Goal: Task Accomplishment & Management: Manage account settings

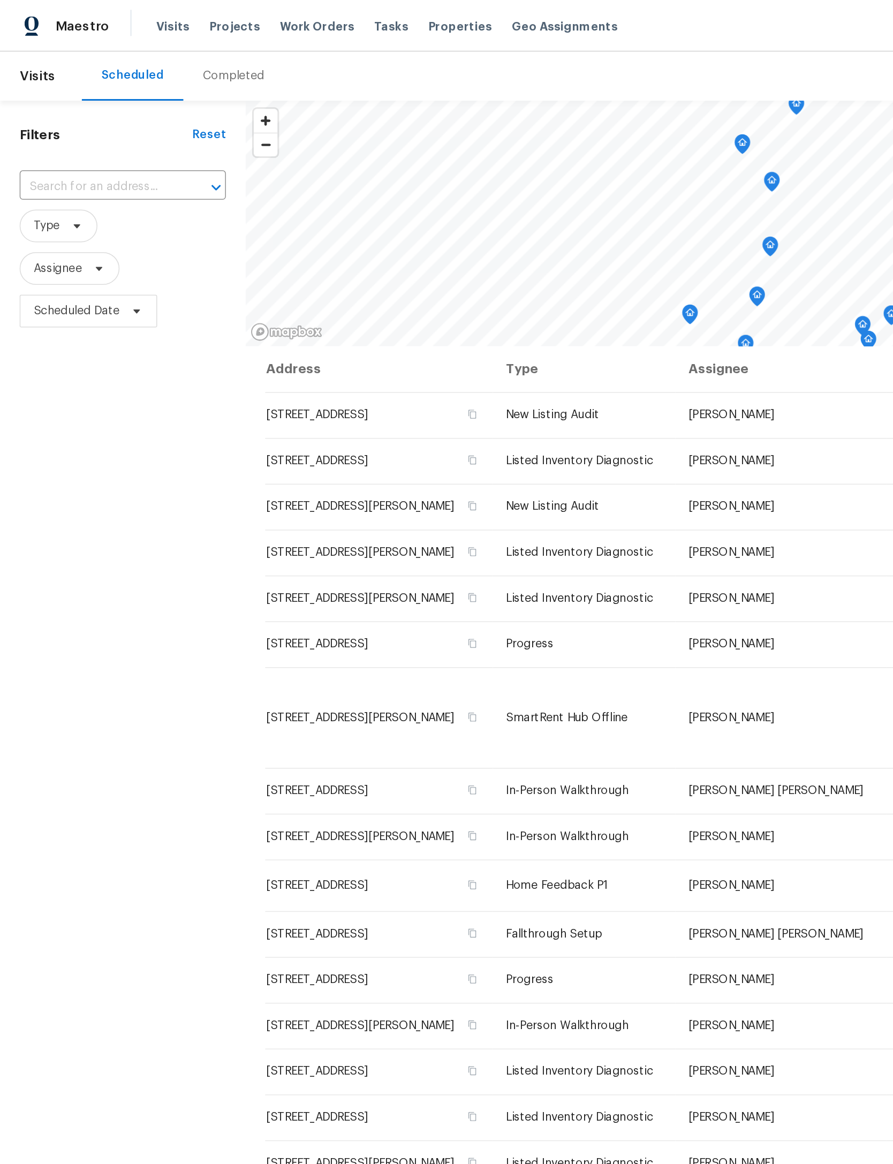
click at [295, 13] on span "Properties" at bounding box center [301, 17] width 42 height 11
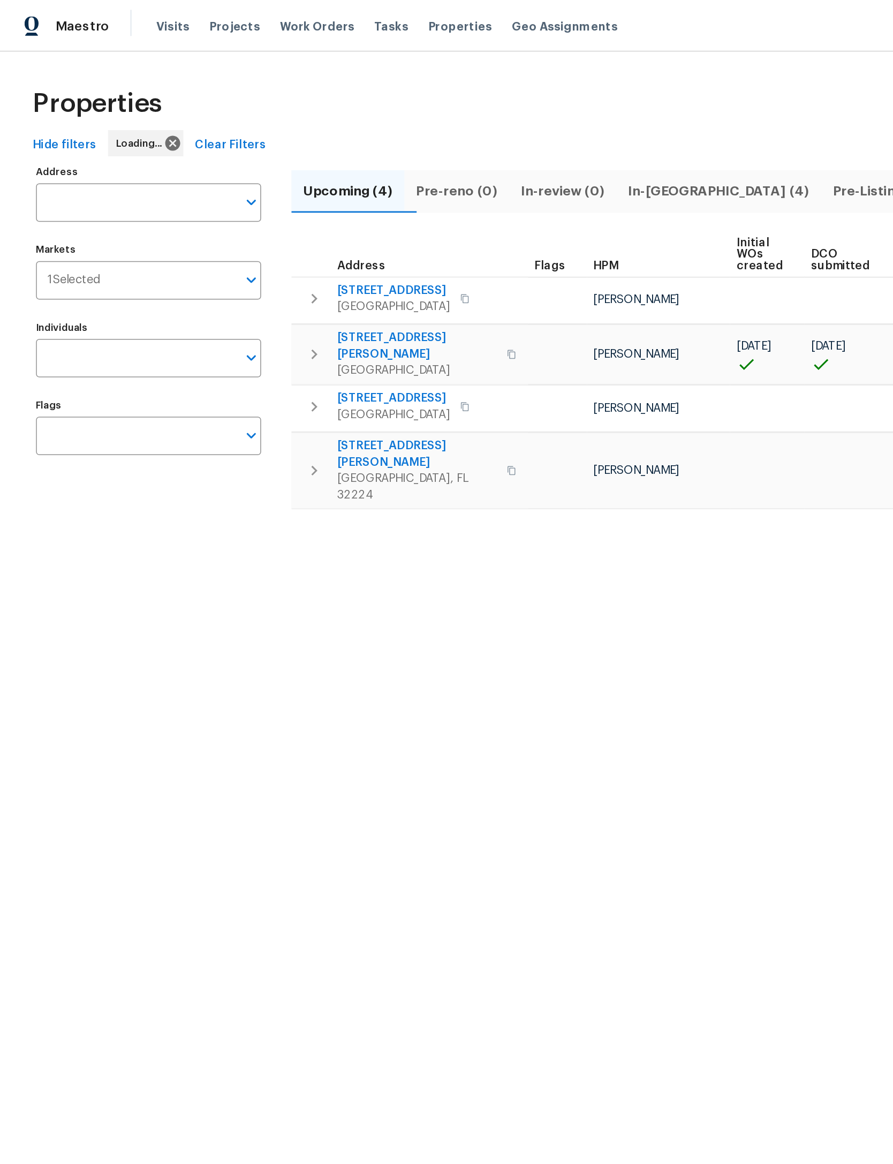
click at [92, 136] on input "Address" at bounding box center [89, 132] width 131 height 25
click at [63, 134] on input "Address" at bounding box center [89, 132] width 131 height 25
type input "2922 madrid"
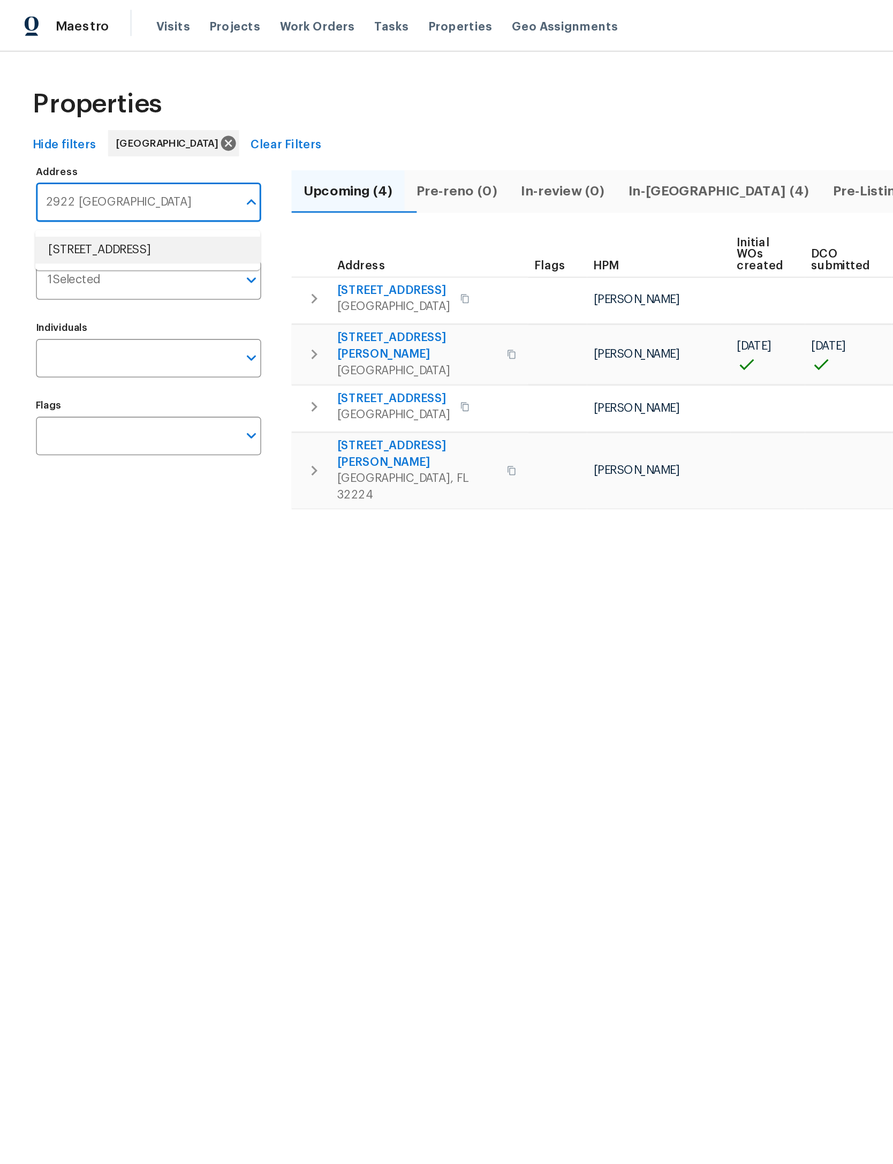
click at [126, 155] on li "[STREET_ADDRESS]" at bounding box center [96, 164] width 147 height 18
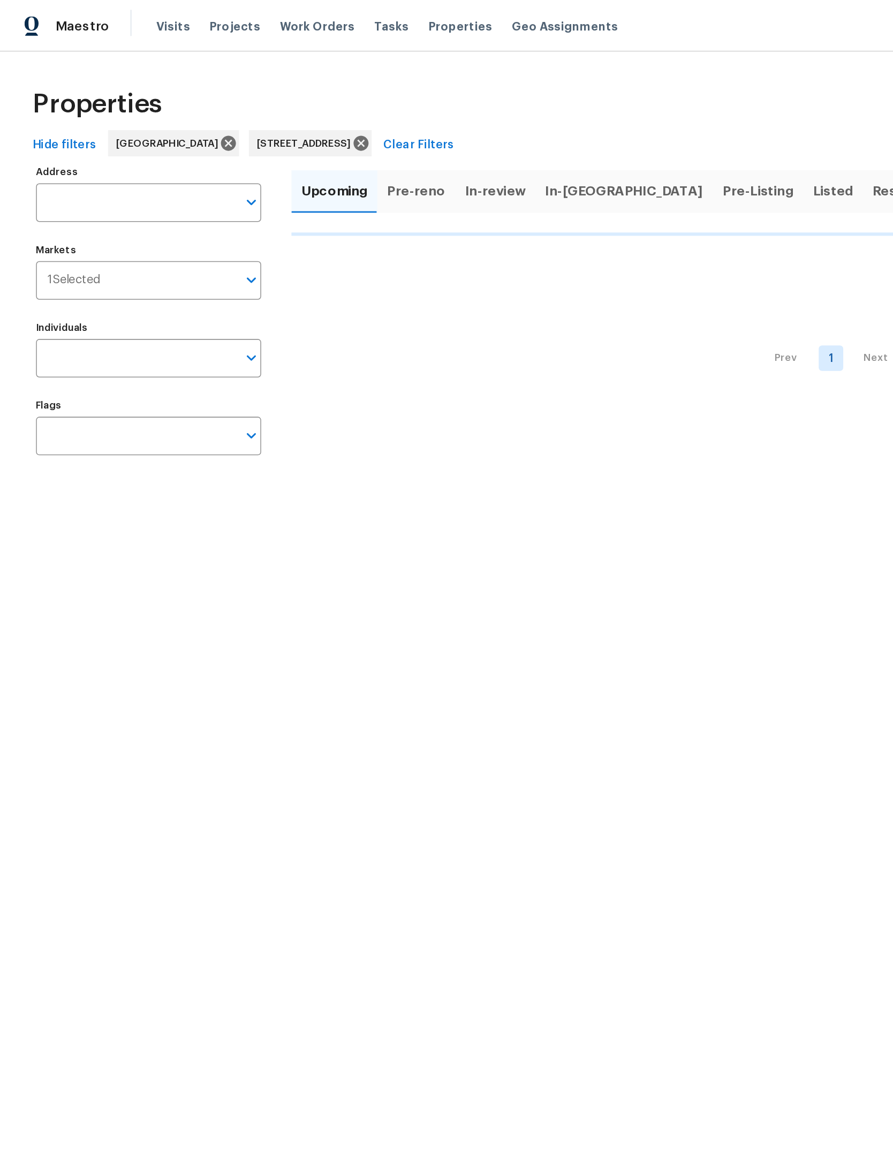
type input "[STREET_ADDRESS]"
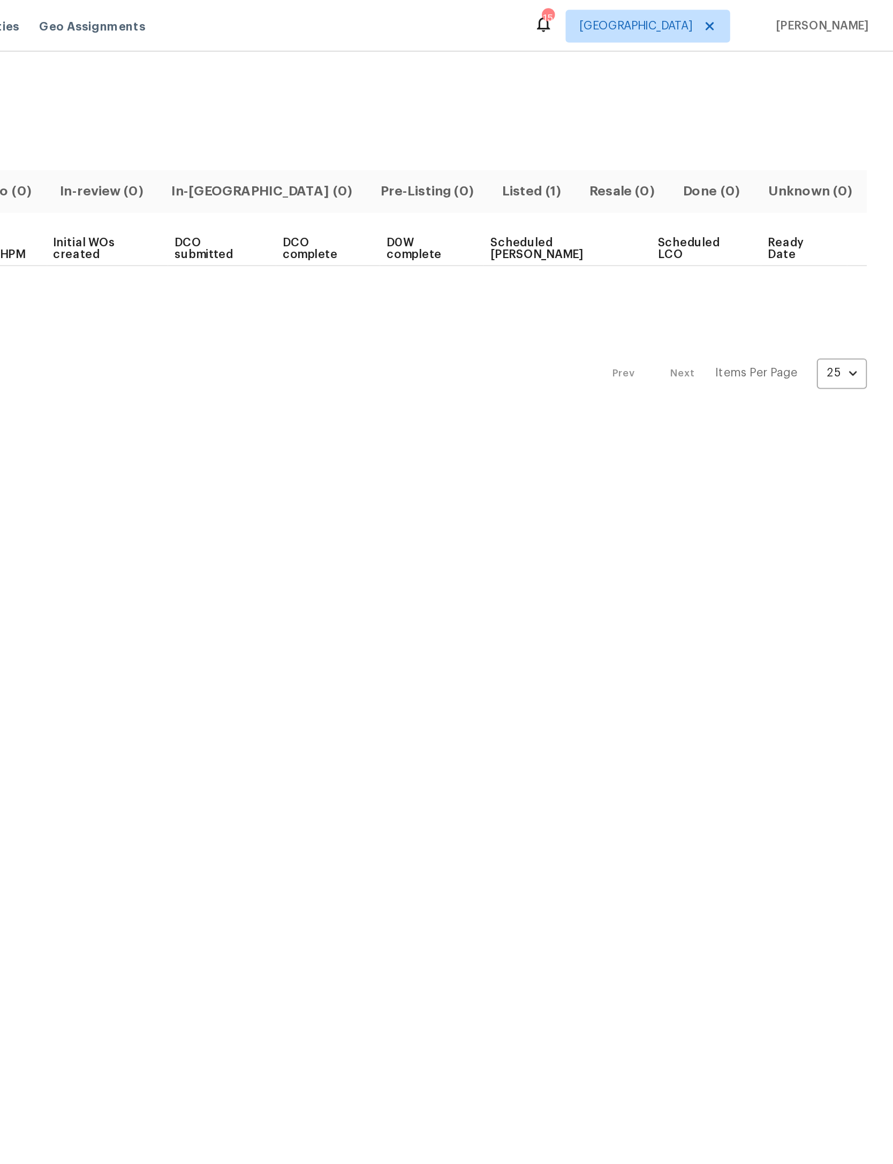
click at [634, 121] on span "Listed (1)" at bounding box center [656, 125] width 44 height 15
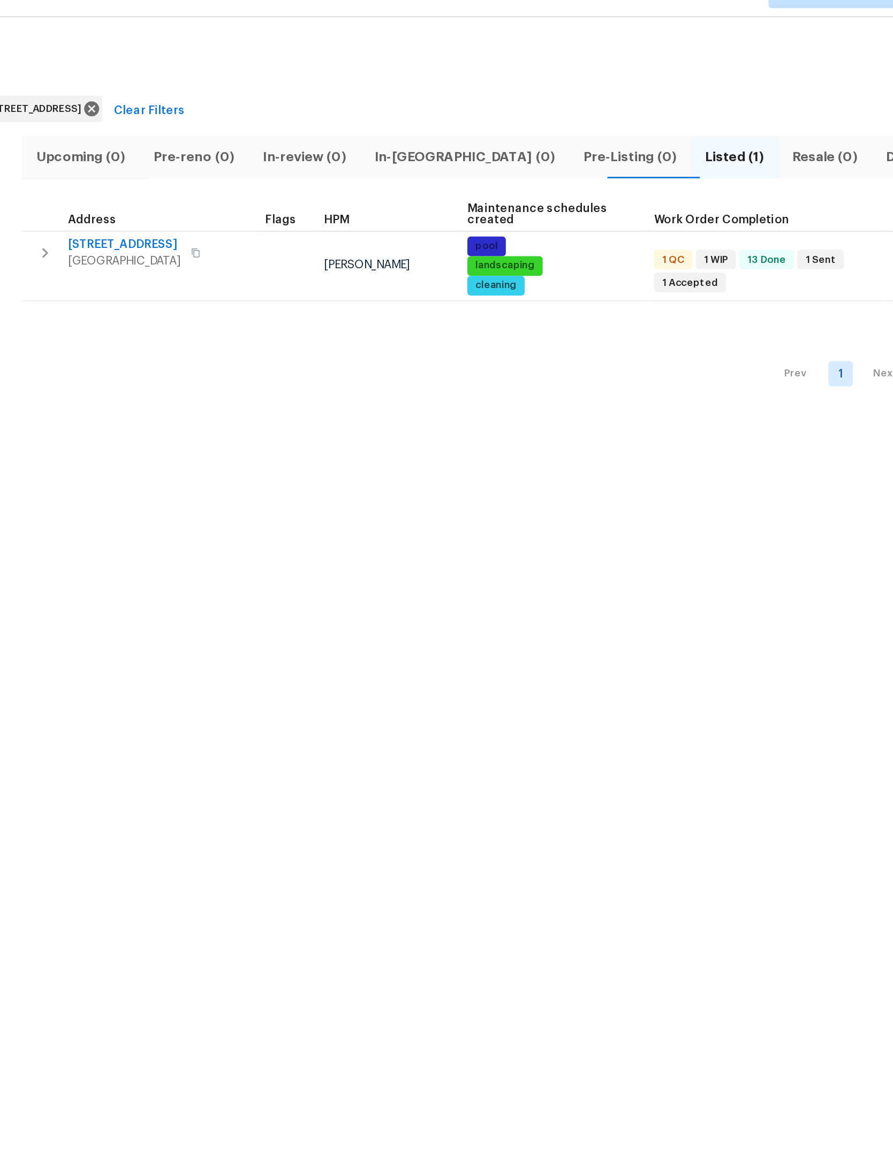
click at [199, 181] on icon "button" at bounding box center [205, 187] width 13 height 13
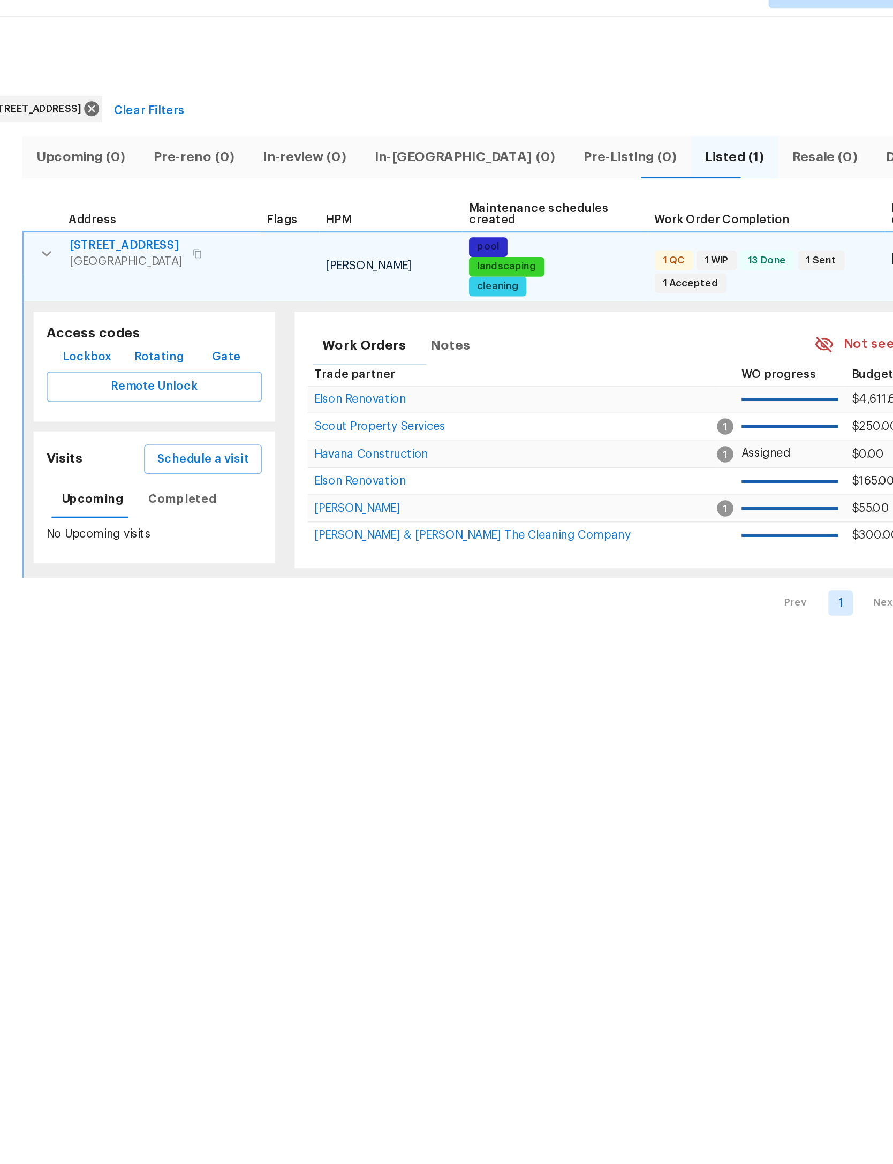
click at [279, 316] on span "Schedule a visit" at bounding box center [309, 322] width 60 height 13
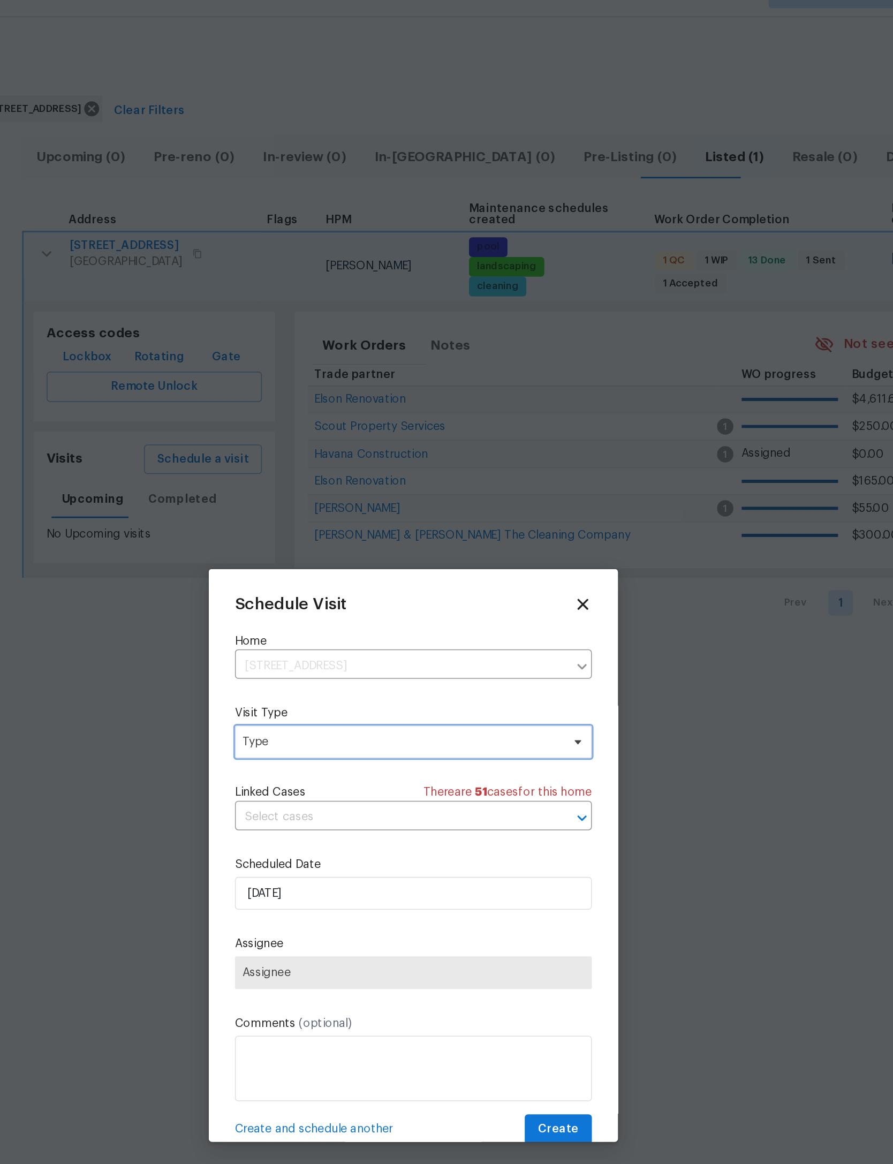
click at [335, 502] on span "Type" at bounding box center [439, 507] width 208 height 11
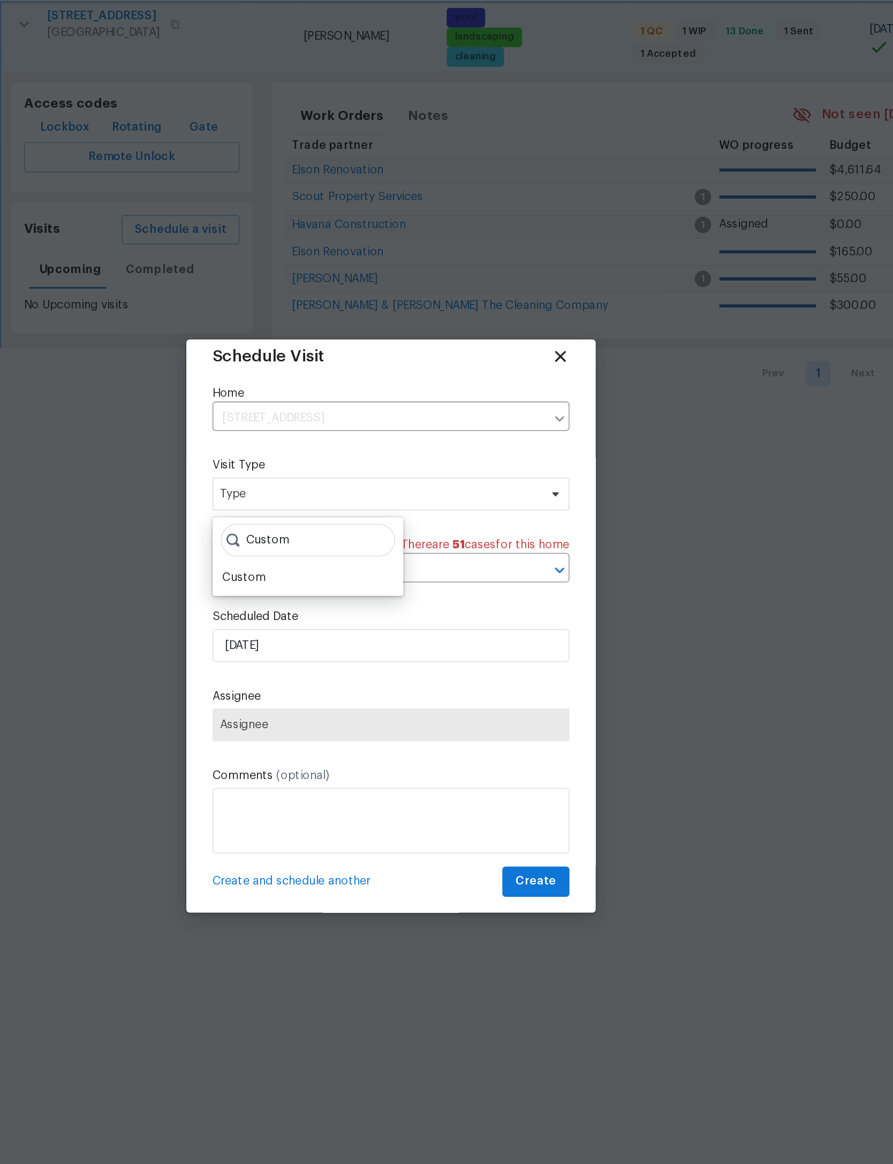
scroll to position [11, 0]
type input "Custom"
click at [336, 546] on div "Custom" at bounding box center [350, 551] width 28 height 11
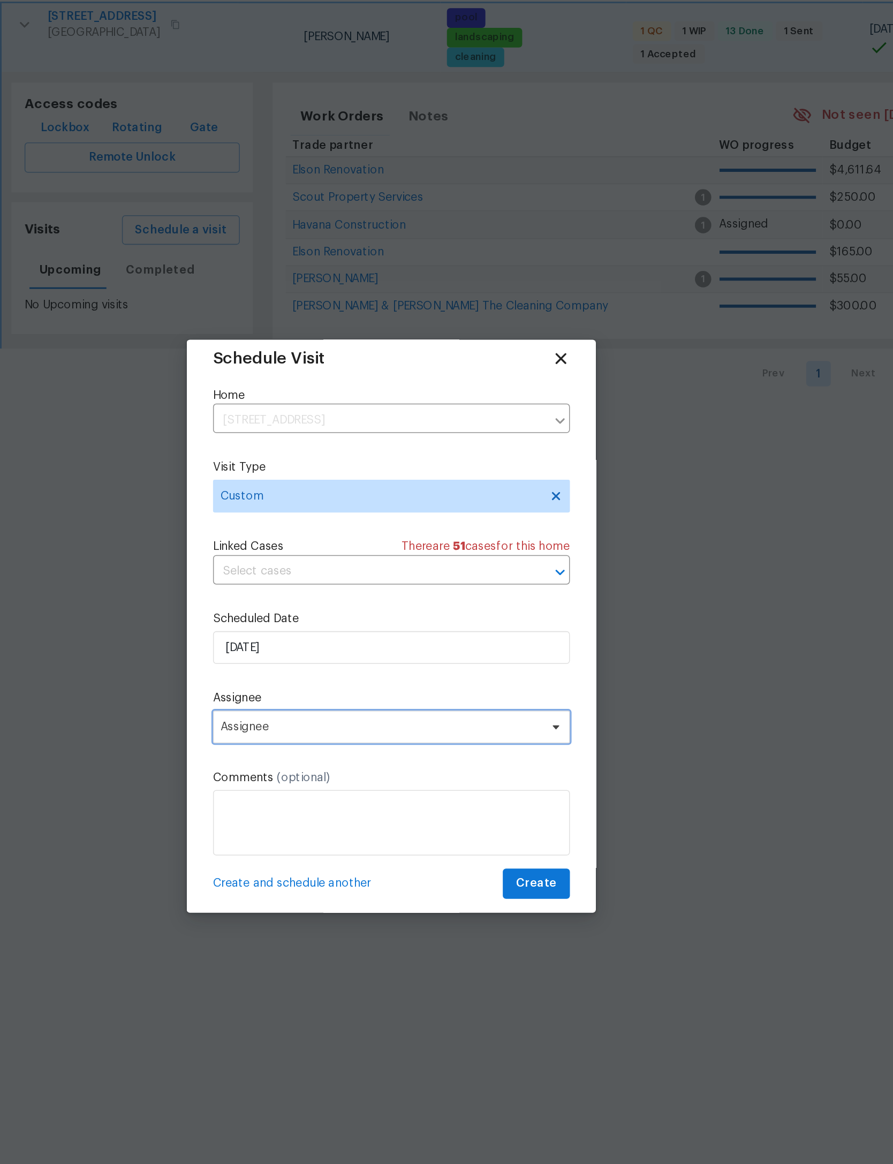
click at [330, 637] on span "Assignee" at bounding box center [446, 647] width 233 height 21
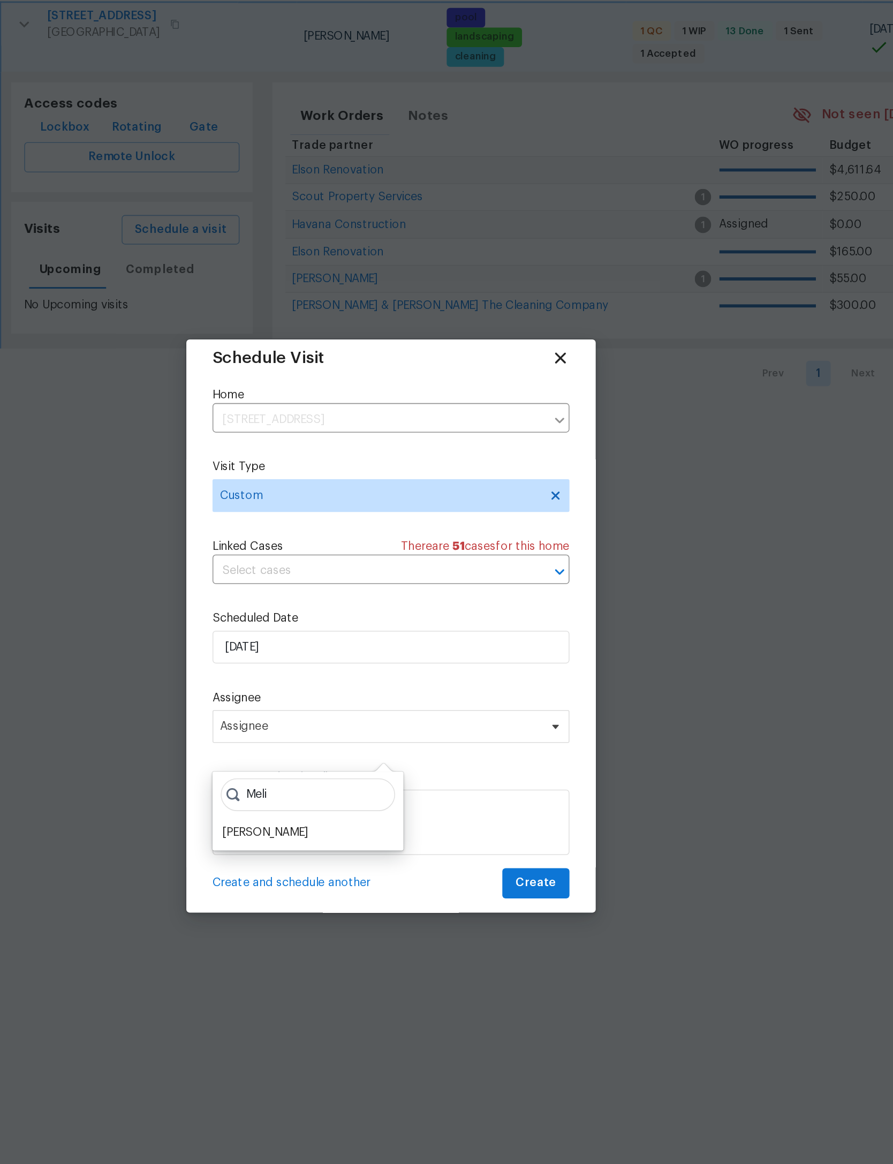
type input "Meli"
click at [336, 711] on div "[PERSON_NAME]" at bounding box center [364, 716] width 56 height 11
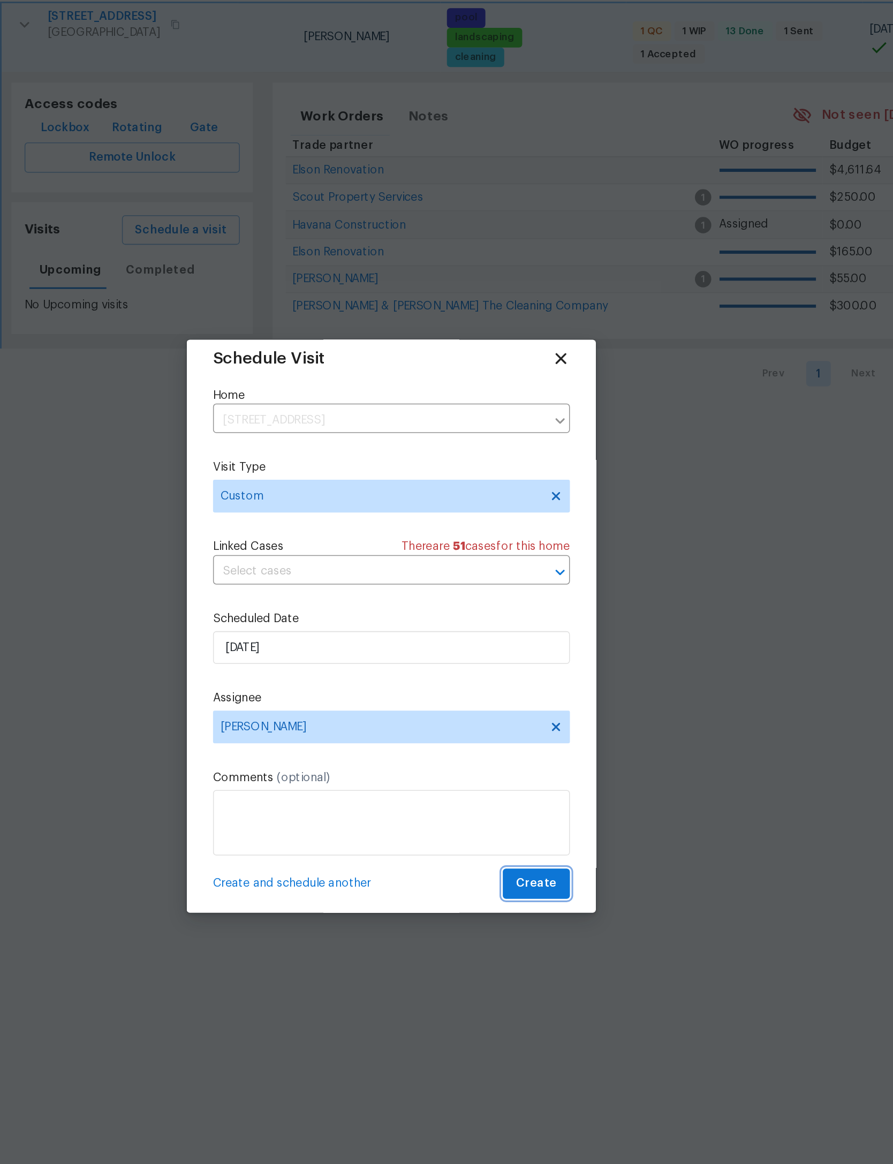
click at [528, 743] on span "Create" at bounding box center [541, 749] width 27 height 13
